Goal: Task Accomplishment & Management: Use online tool/utility

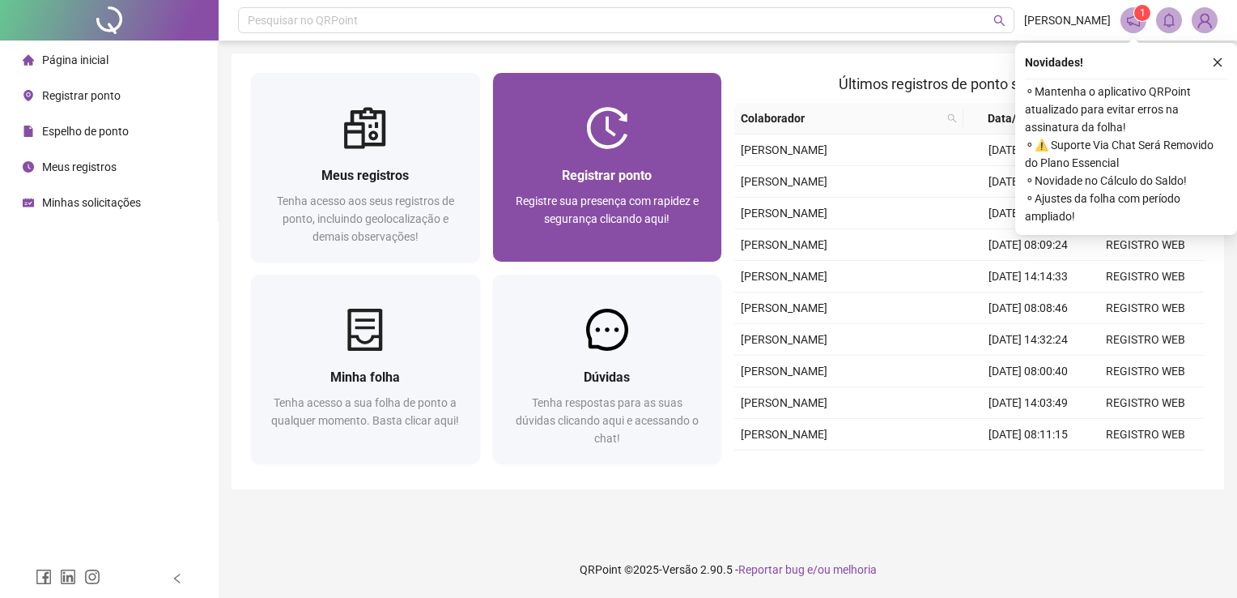
click at [673, 154] on div "Registrar ponto Registre sua presença com rapidez e segurança clicando aqui!" at bounding box center [607, 205] width 229 height 113
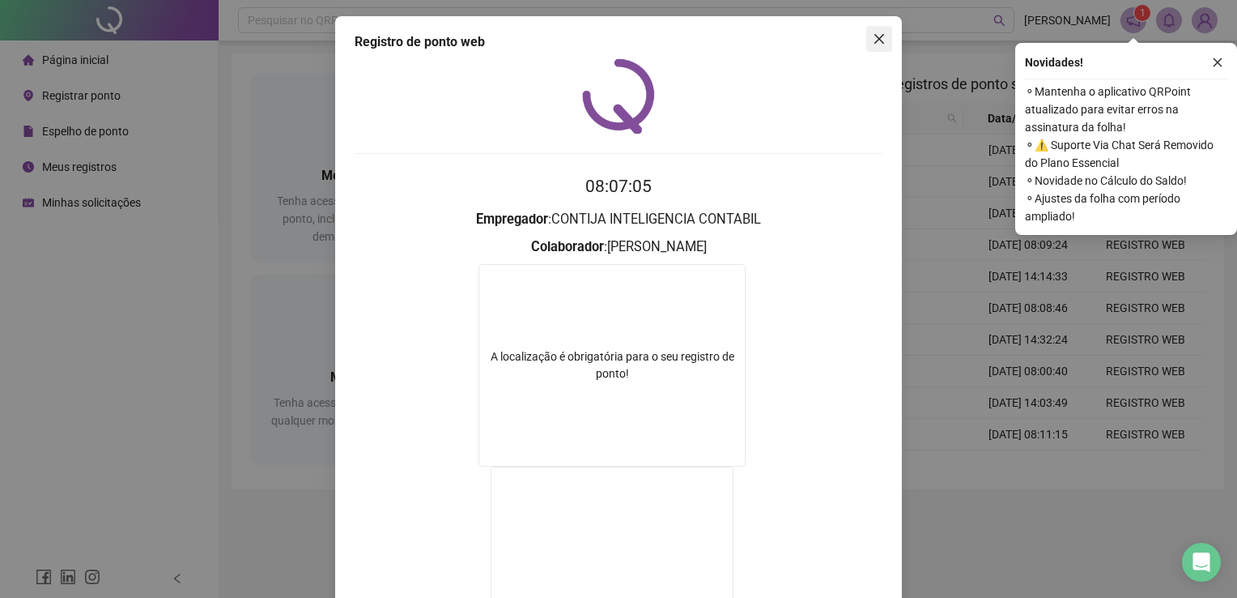
click at [879, 40] on icon "close" at bounding box center [879, 38] width 13 height 13
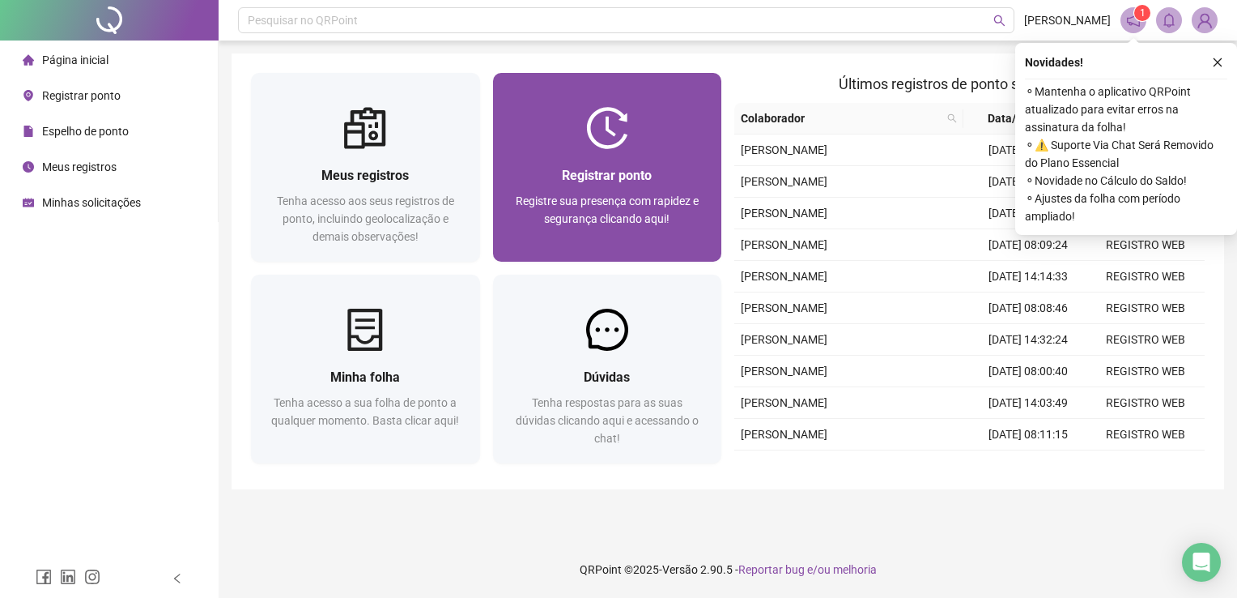
click at [629, 128] on div at bounding box center [607, 128] width 229 height 42
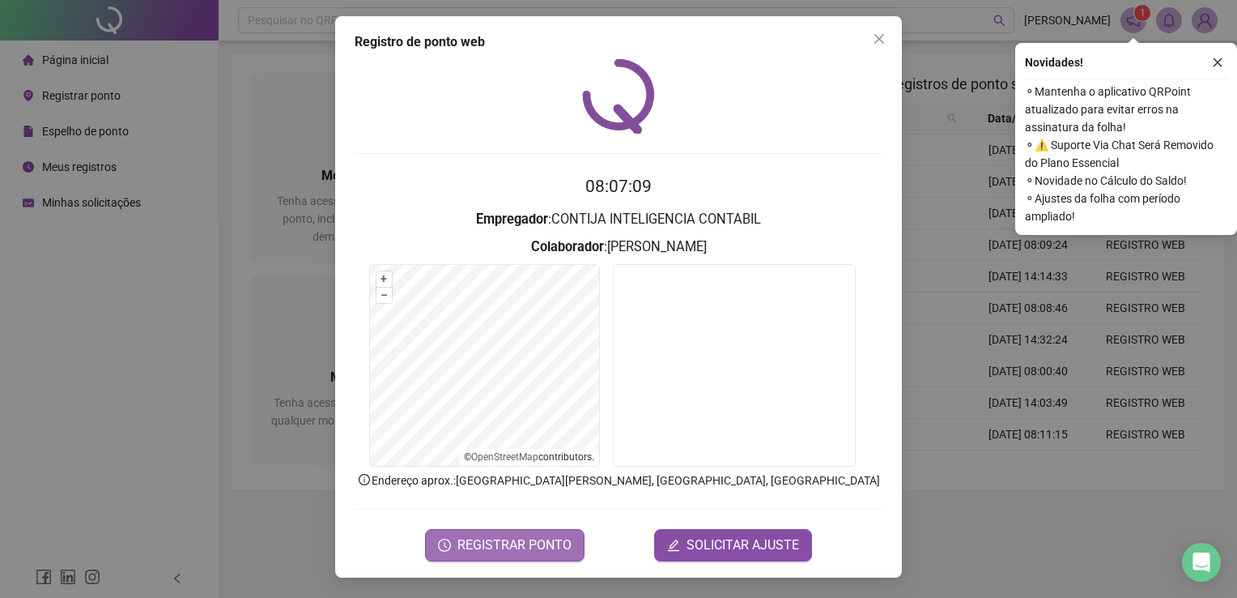
click at [493, 535] on span "REGISTRAR PONTO" at bounding box center [514, 544] width 114 height 19
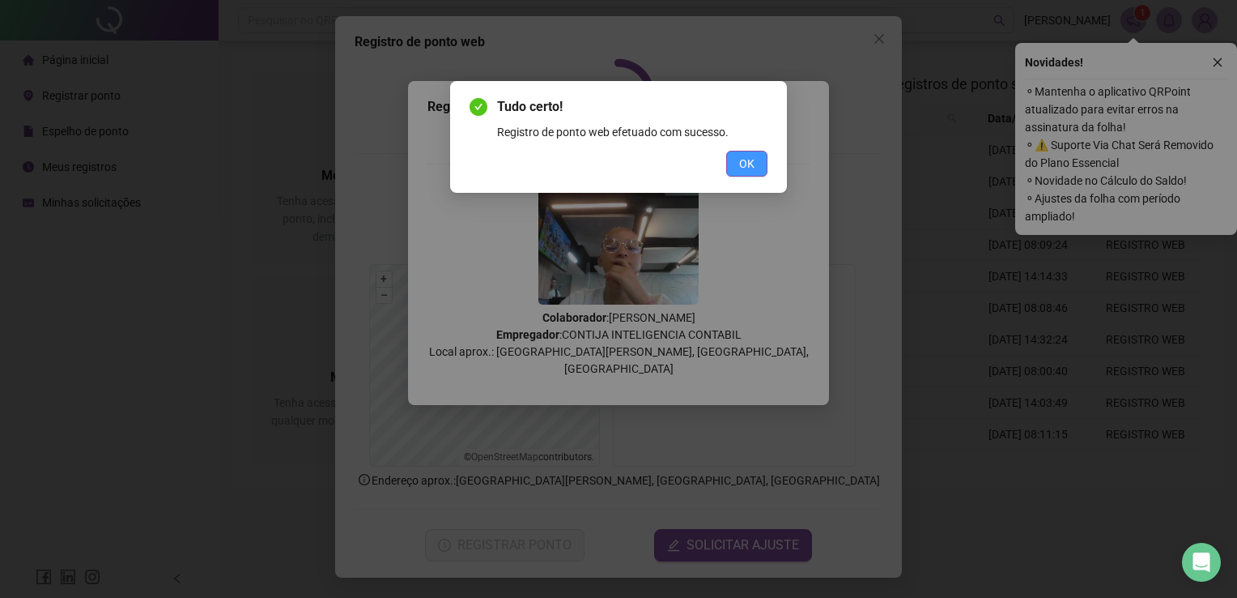
click at [753, 165] on span "OK" at bounding box center [746, 164] width 15 height 18
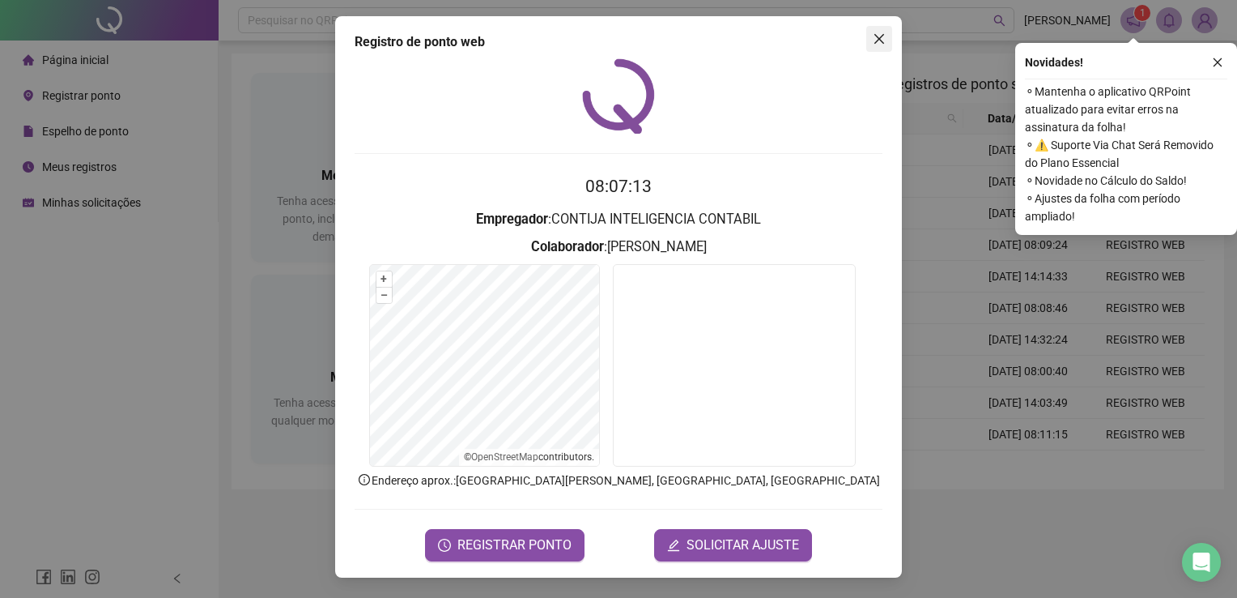
click at [879, 29] on button "Close" at bounding box center [879, 39] width 26 height 26
